Goal: Task Accomplishment & Management: Use online tool/utility

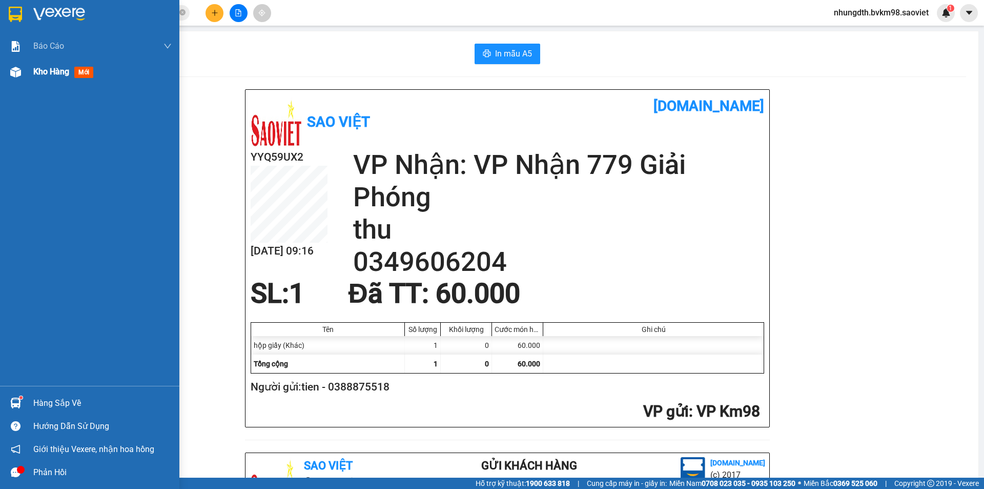
click at [48, 76] on span "Kho hàng" at bounding box center [51, 72] width 36 height 10
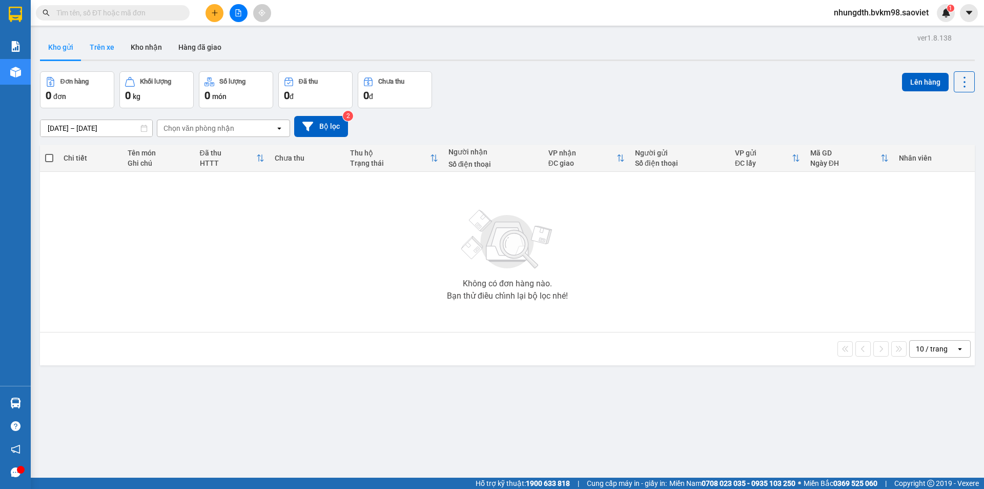
click at [110, 49] on button "Trên xe" at bounding box center [102, 47] width 41 height 25
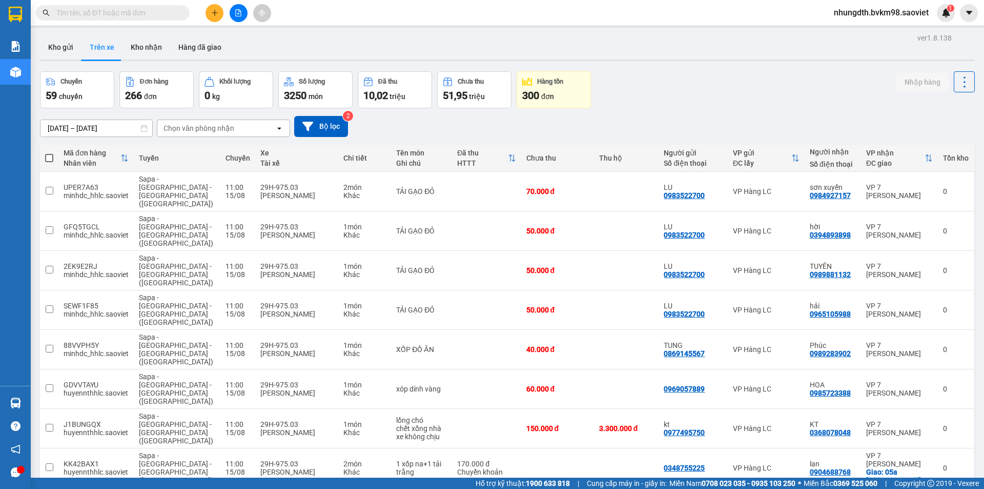
click at [209, 125] on div "Chọn văn phòng nhận" at bounding box center [199, 128] width 71 height 10
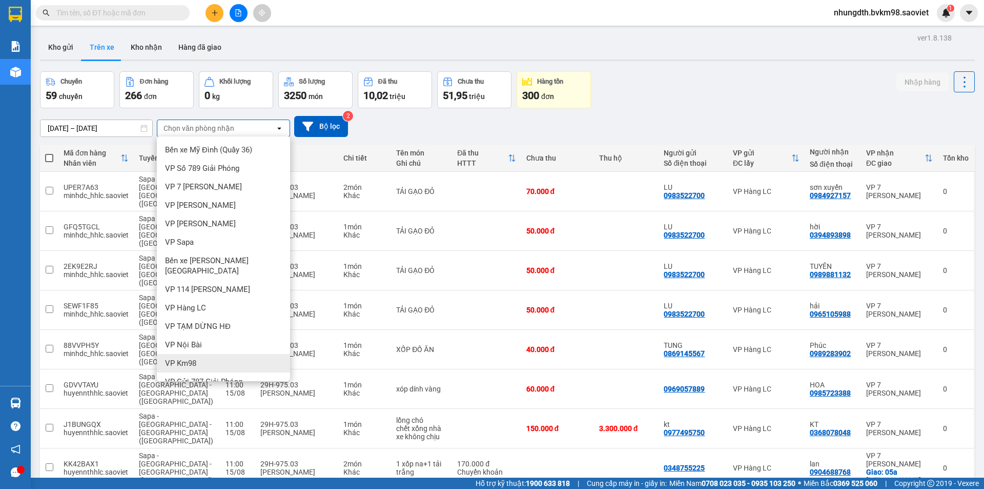
click at [212, 354] on div "VP Km98" at bounding box center [223, 363] width 133 height 18
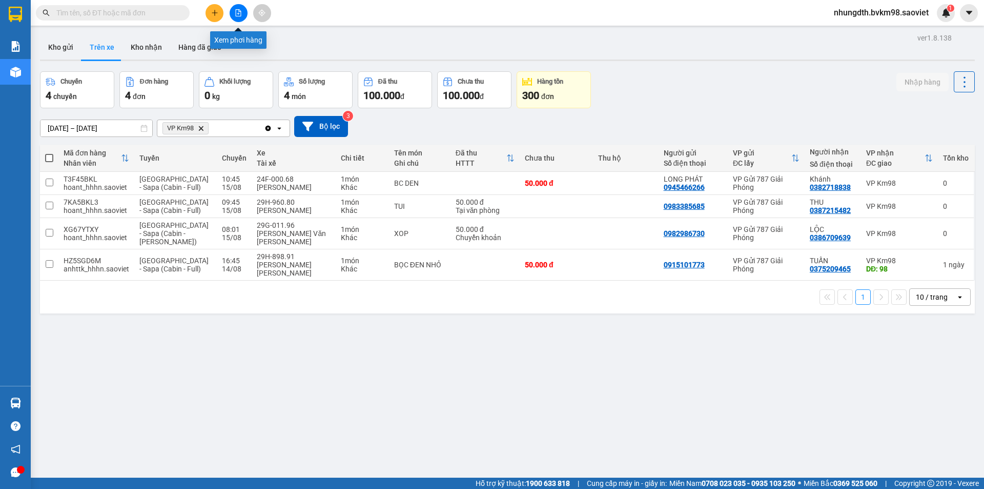
click at [235, 18] on button at bounding box center [239, 13] width 18 height 18
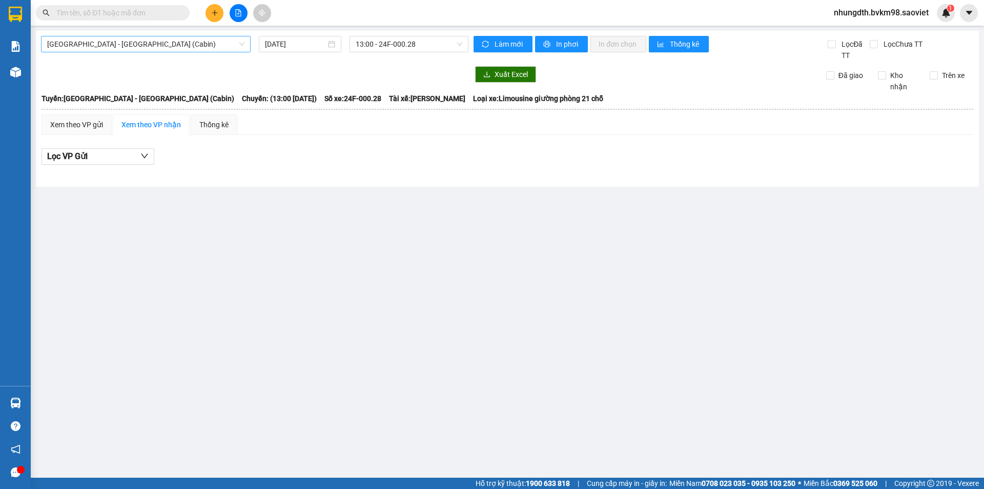
click at [180, 46] on span "[GEOGRAPHIC_DATA] - [GEOGRAPHIC_DATA] (Cabin)" at bounding box center [145, 43] width 197 height 15
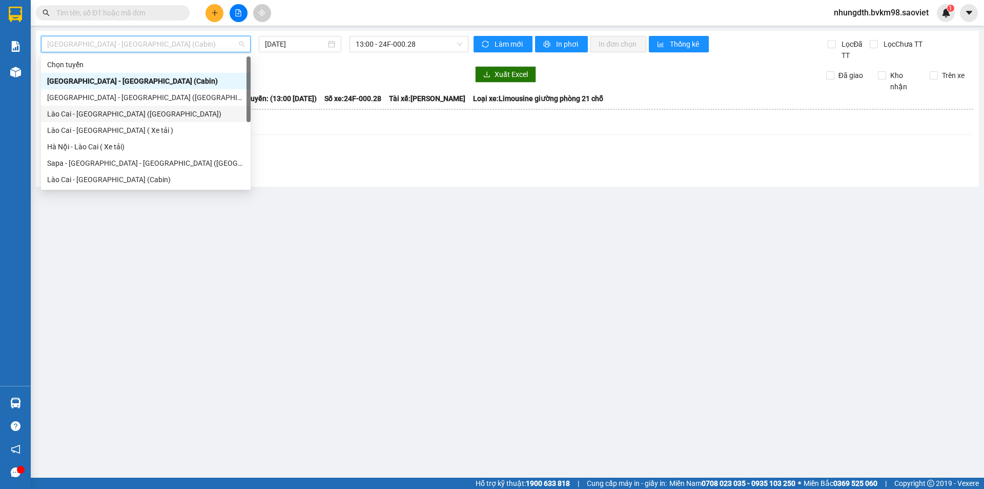
click at [132, 115] on div "Lào Cai - [GEOGRAPHIC_DATA] ([GEOGRAPHIC_DATA])" at bounding box center [145, 113] width 197 height 11
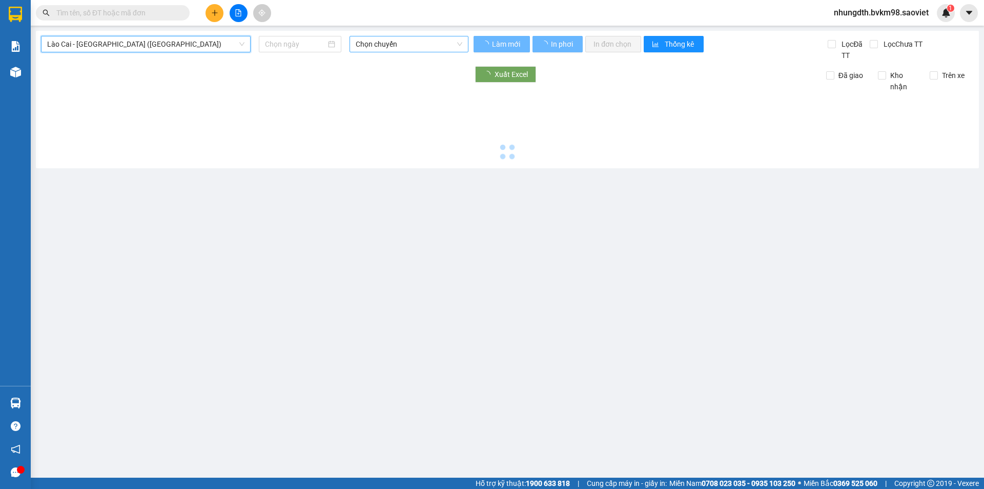
type input "[DATE]"
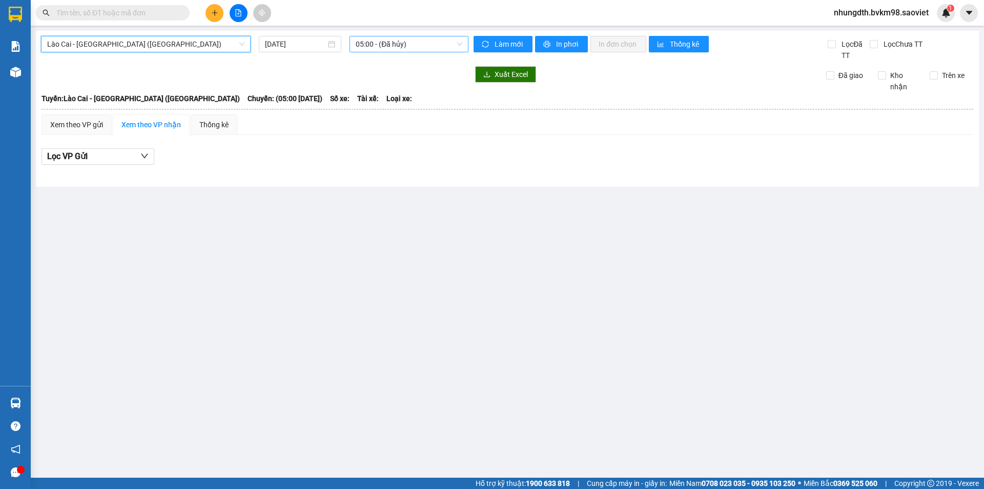
click at [395, 47] on span "05:00 - (Đã hủy)" at bounding box center [409, 43] width 107 height 15
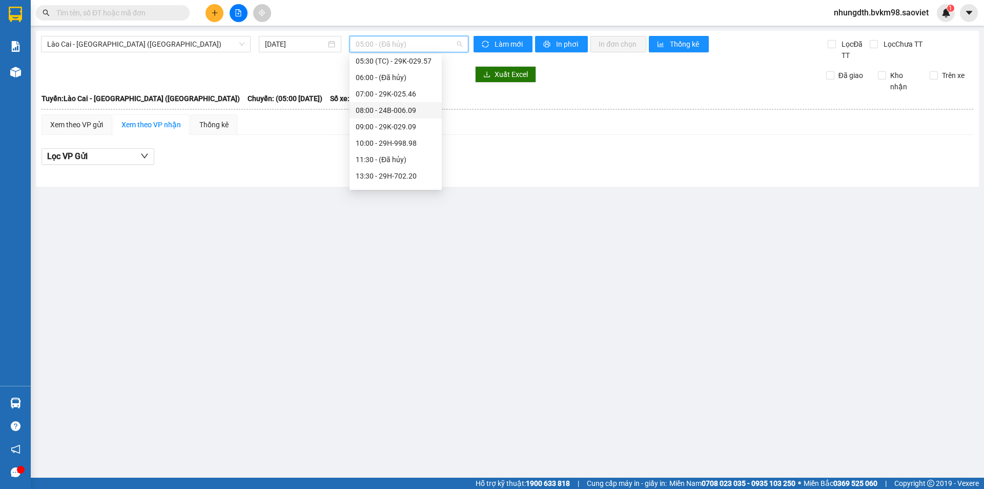
scroll to position [51, 0]
click at [404, 98] on div "08:00 - 24B-006.09" at bounding box center [396, 95] width 80 height 11
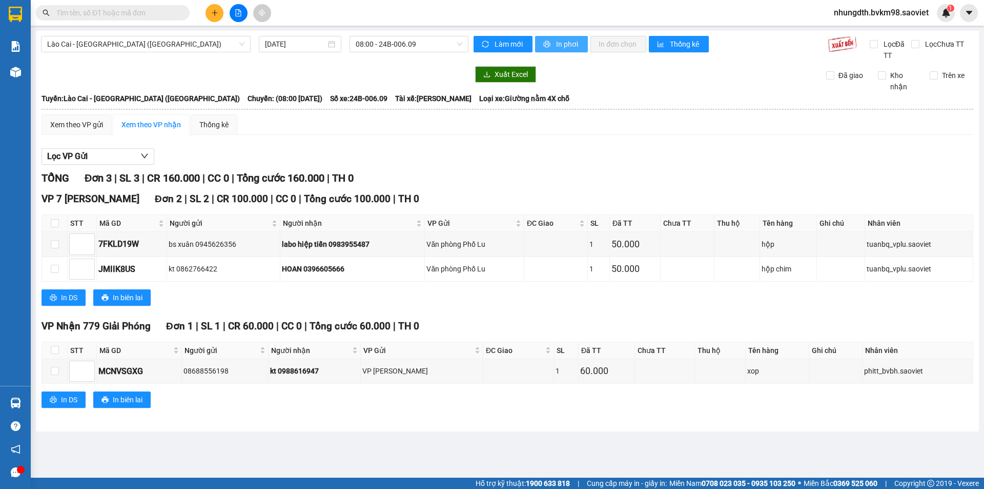
click at [564, 40] on span "In phơi" at bounding box center [568, 43] width 24 height 11
